Goal: Task Accomplishment & Management: Use online tool/utility

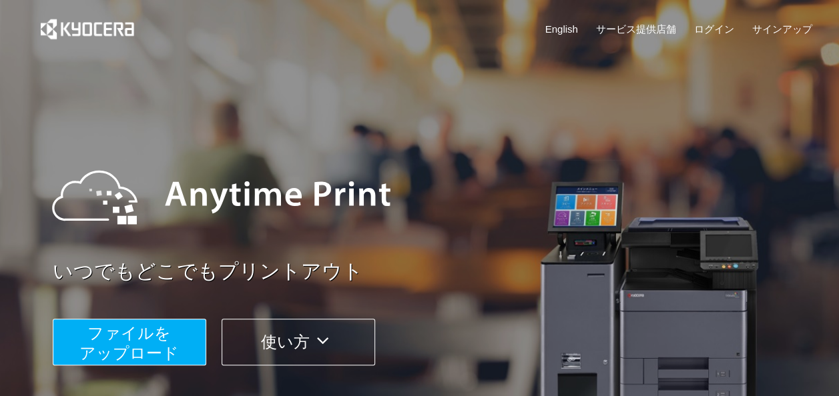
click at [155, 341] on span "ファイルを ​​アップロード" at bounding box center [128, 343] width 99 height 38
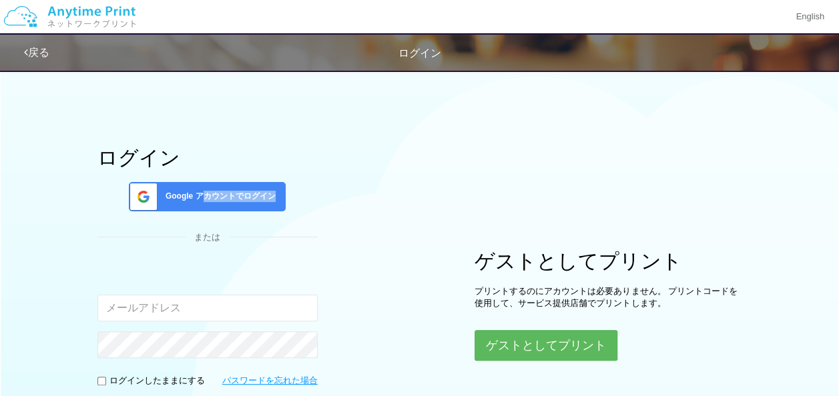
click at [203, 201] on div "Google アカウントでログイン" at bounding box center [207, 196] width 157 height 29
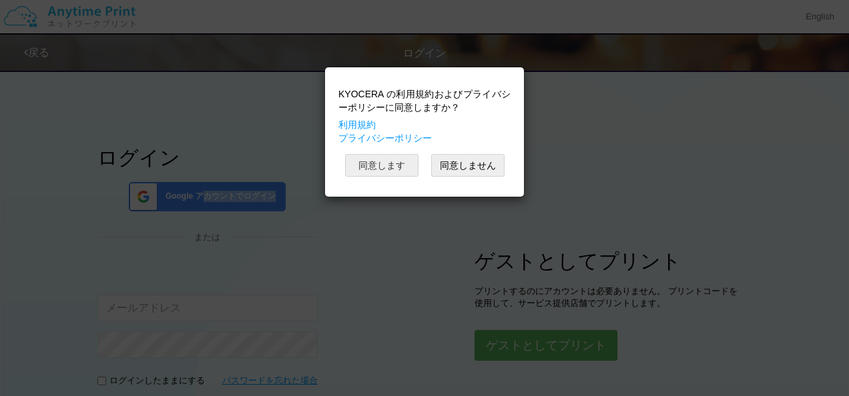
click at [368, 169] on button "同意します" at bounding box center [381, 165] width 73 height 23
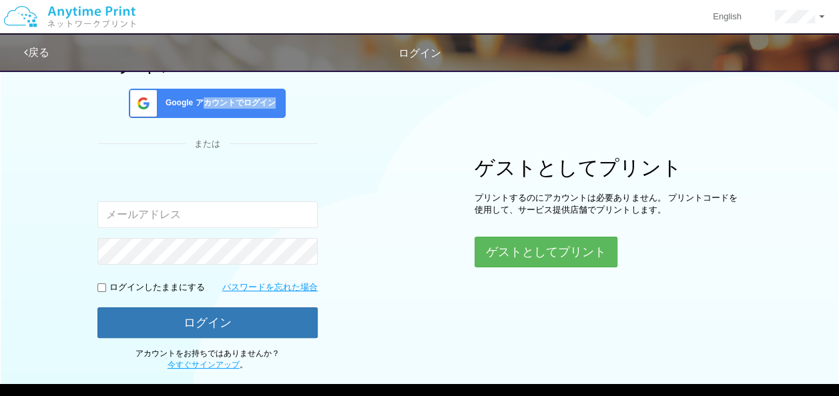
scroll to position [29, 0]
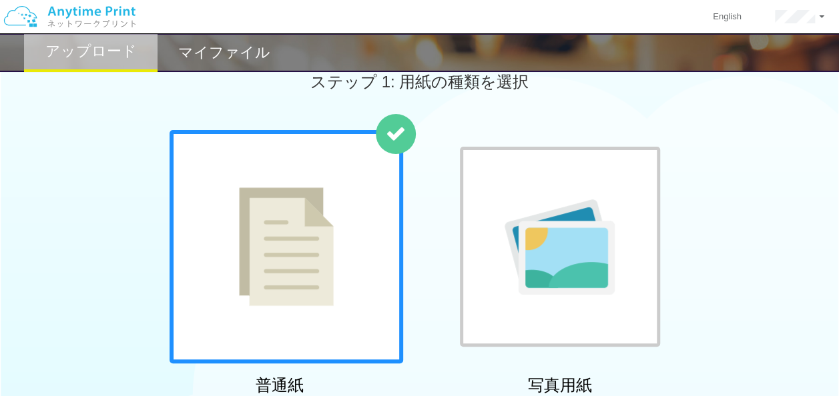
click at [331, 266] on img at bounding box center [286, 247] width 95 height 119
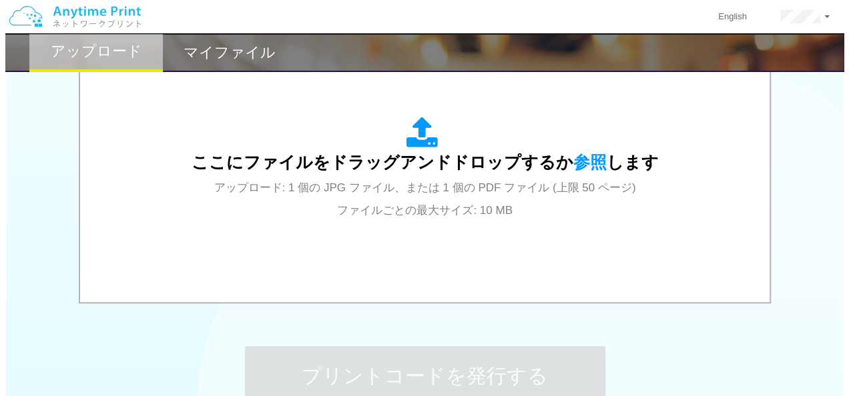
scroll to position [496, 0]
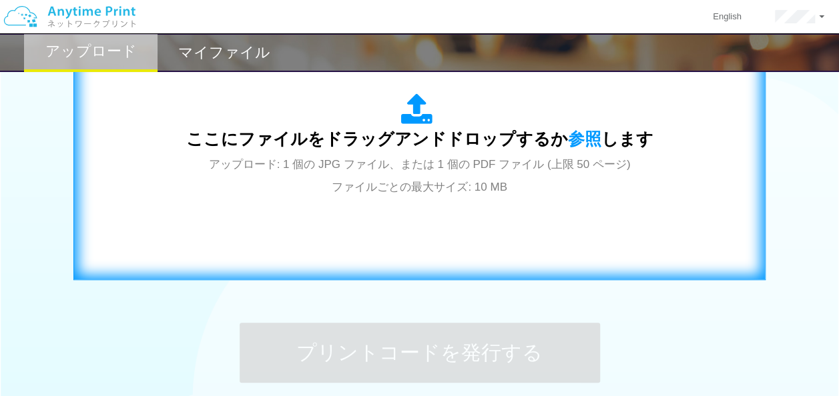
click at [422, 115] on icon at bounding box center [419, 109] width 37 height 33
click at [408, 135] on span "ここにファイルをドラッグアンドドロップするか 参照 します" at bounding box center [419, 138] width 467 height 19
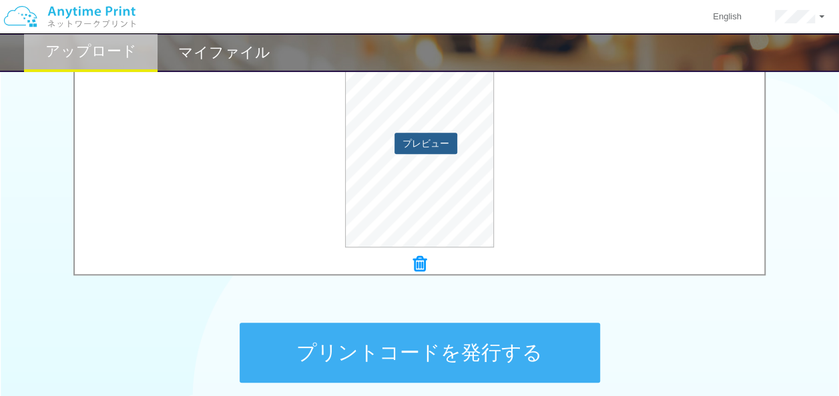
click at [430, 145] on button "プレビュー" at bounding box center [425, 143] width 63 height 21
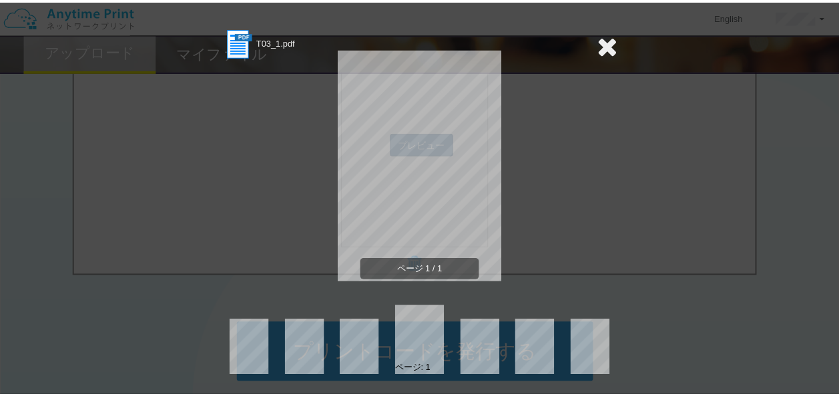
scroll to position [0, 0]
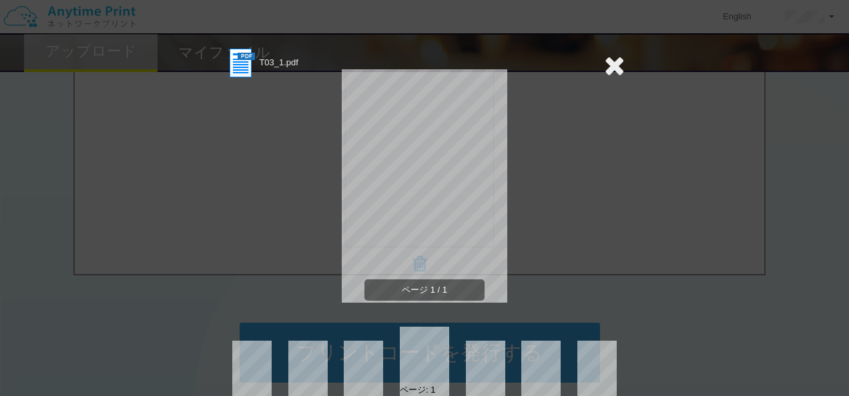
click at [608, 64] on icon at bounding box center [614, 65] width 21 height 27
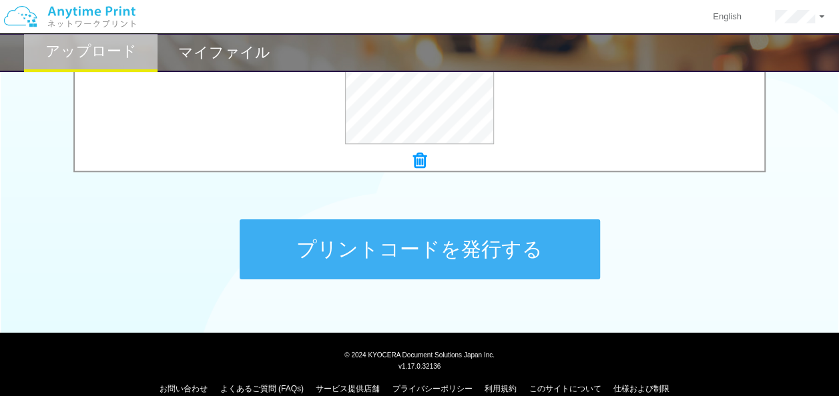
scroll to position [618, 0]
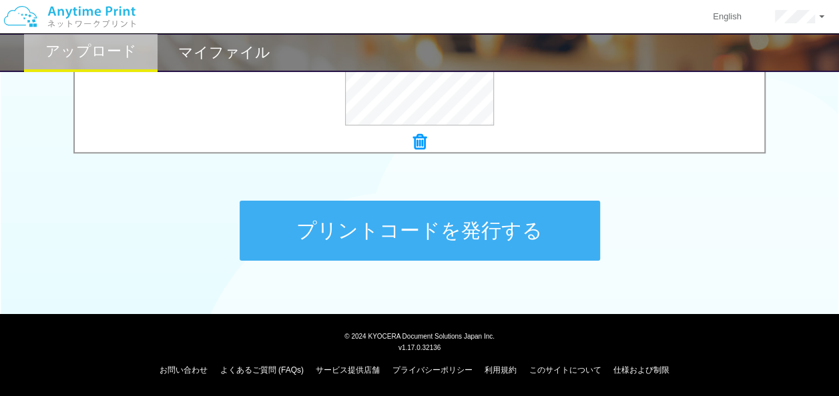
click at [434, 224] on button "プリントコードを発行する" at bounding box center [420, 231] width 360 height 60
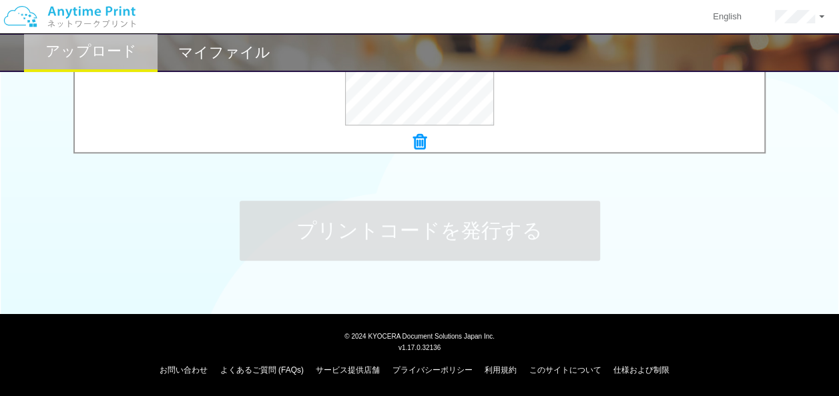
scroll to position [0, 0]
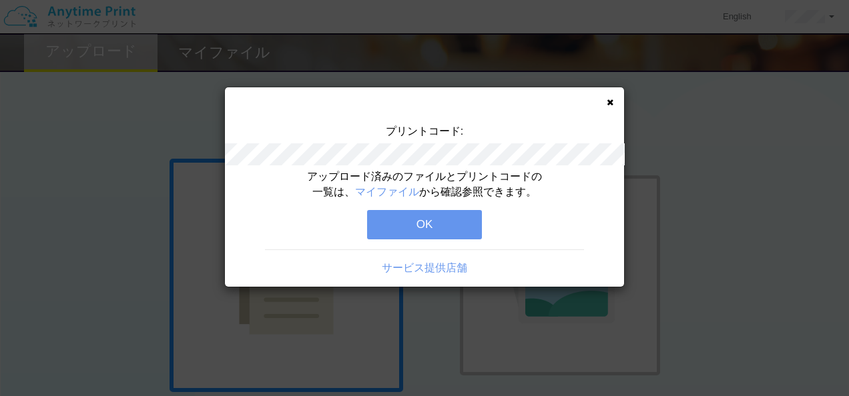
click at [416, 223] on button "OK" at bounding box center [424, 224] width 115 height 29
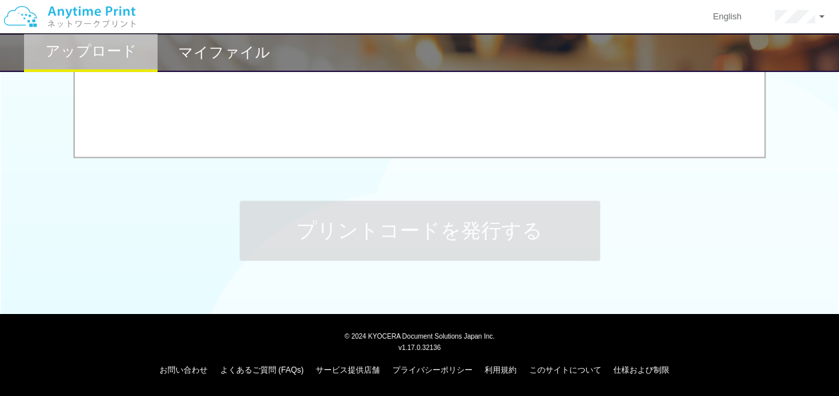
scroll to position [618, 0]
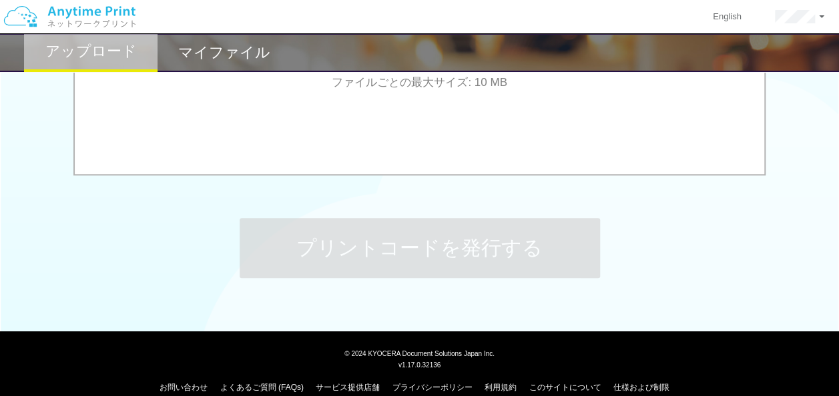
scroll to position [618, 0]
